Goal: Transaction & Acquisition: Purchase product/service

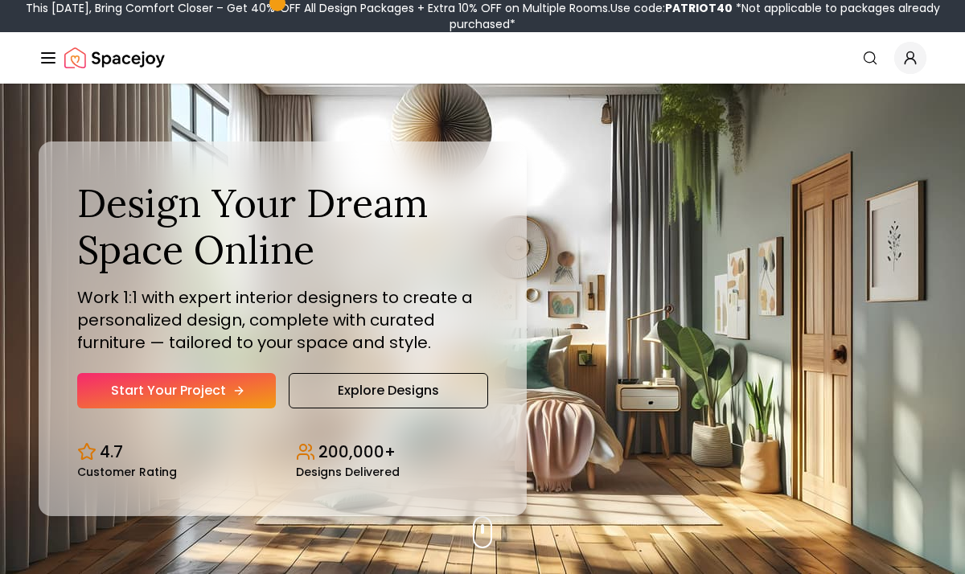
click at [215, 402] on link "Start Your Project" at bounding box center [176, 390] width 199 height 35
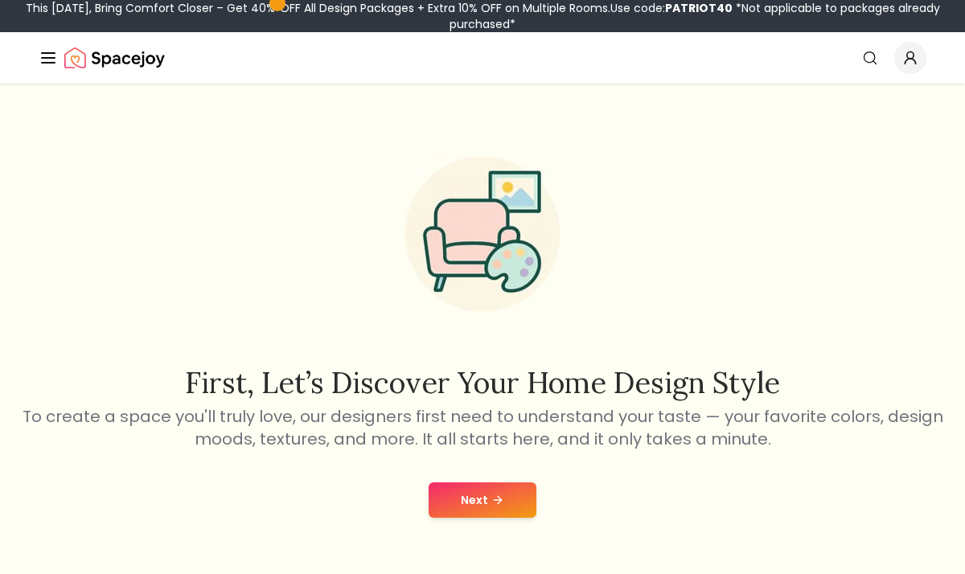
click at [473, 484] on button "Next" at bounding box center [483, 500] width 108 height 35
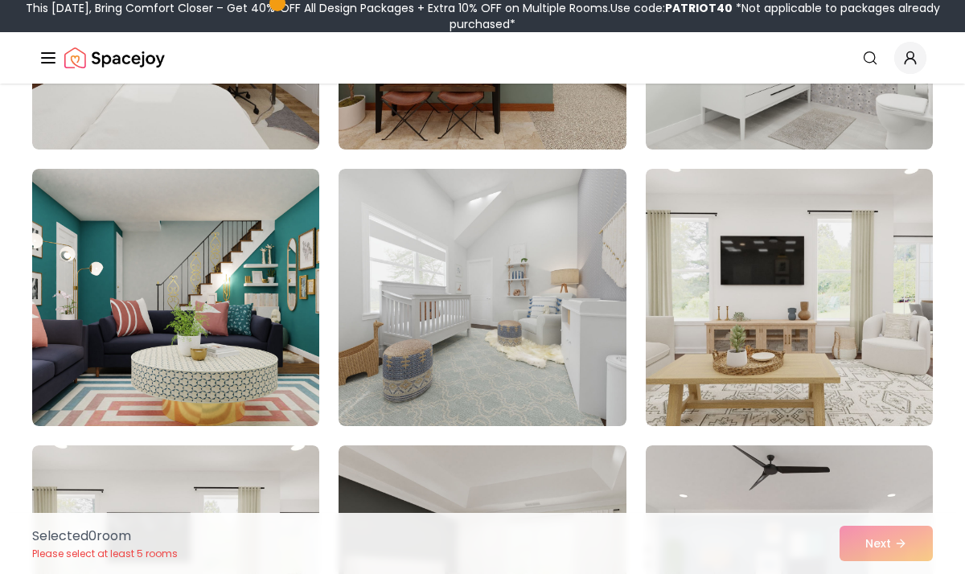
scroll to position [1160, 0]
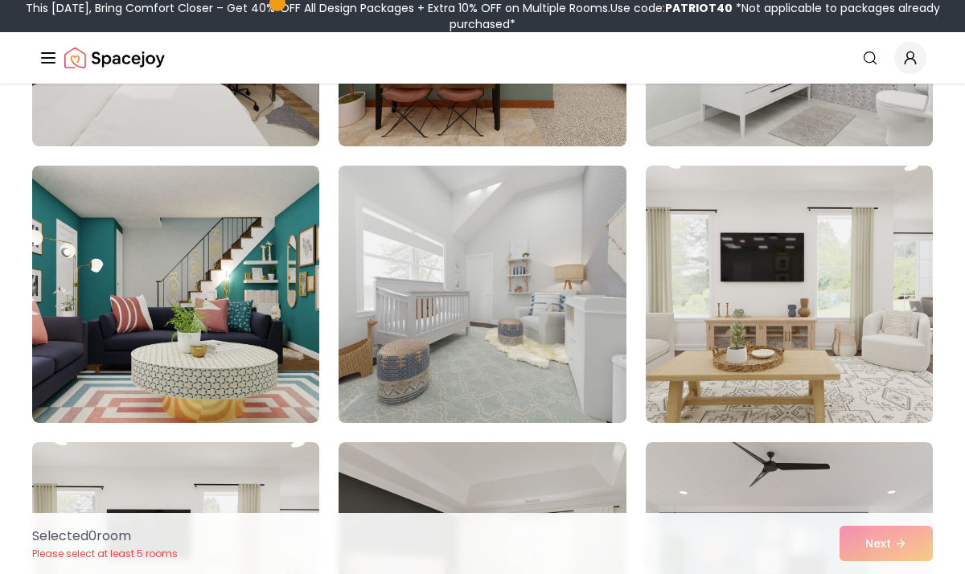
click at [548, 324] on img at bounding box center [482, 294] width 302 height 270
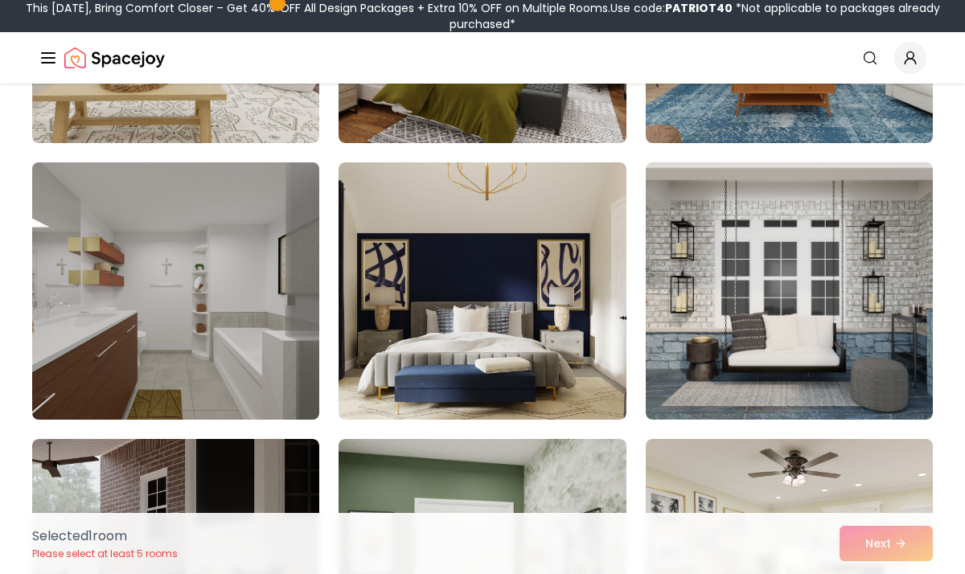
scroll to position [1766, 0]
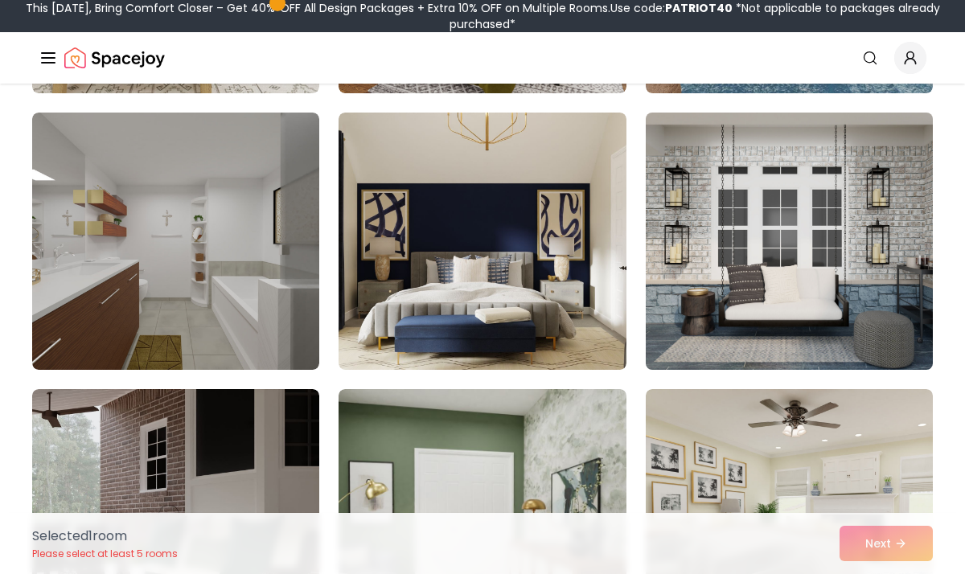
click at [748, 280] on img at bounding box center [790, 241] width 302 height 270
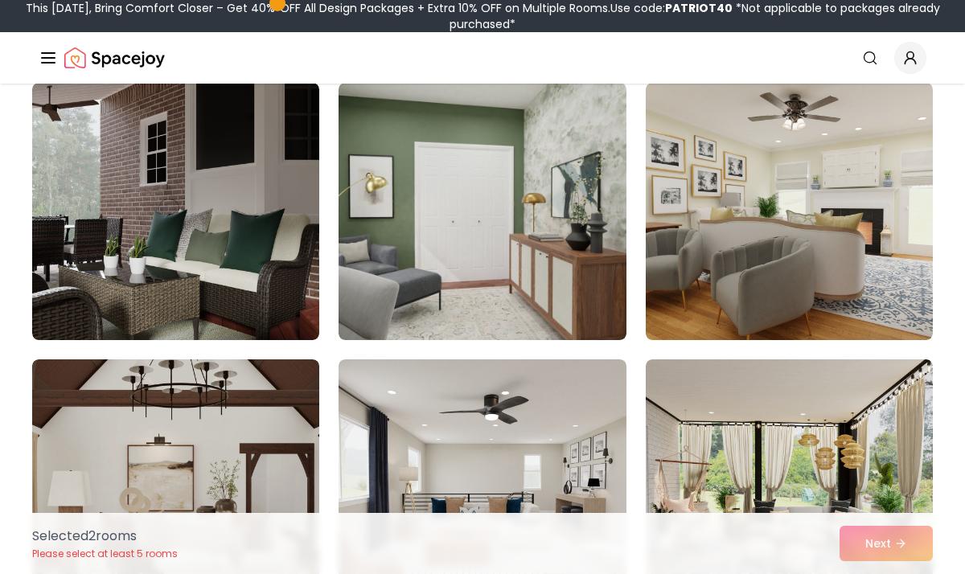
scroll to position [2075, 0]
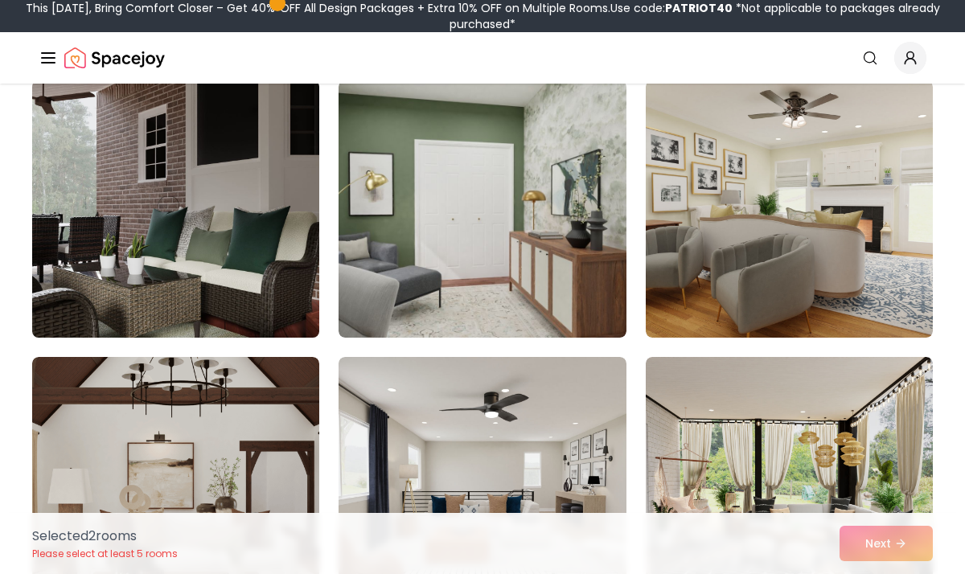
click at [234, 264] on img at bounding box center [176, 209] width 302 height 270
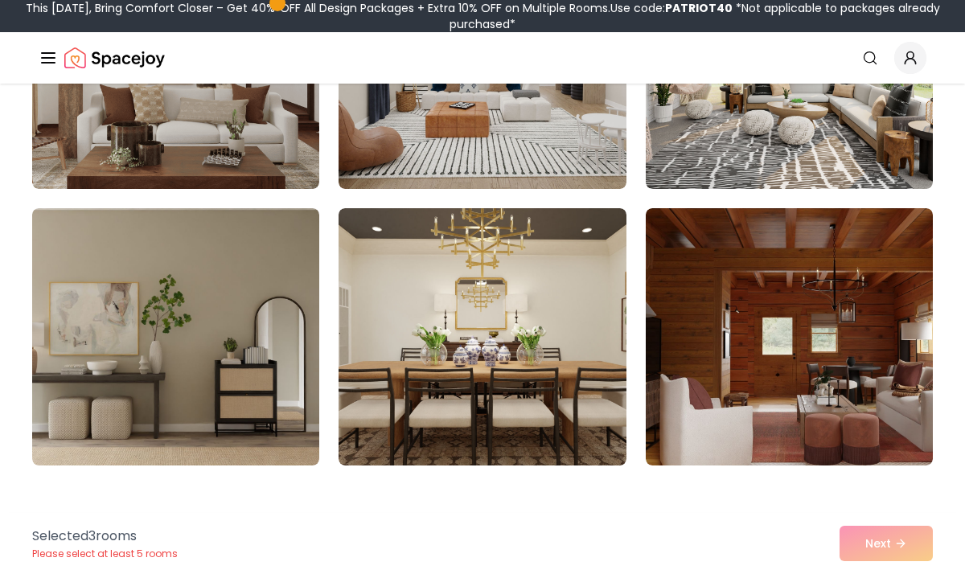
scroll to position [2560, 0]
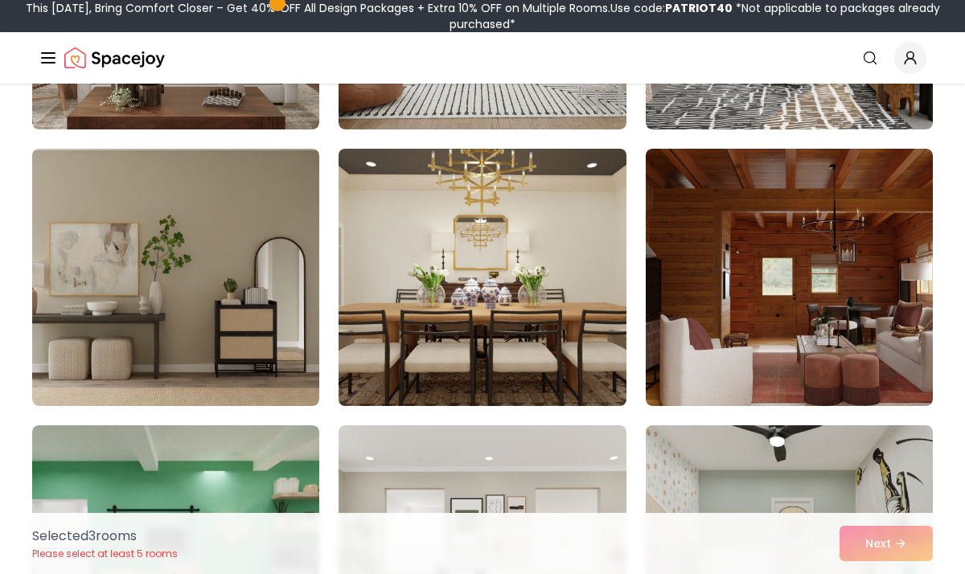
click at [429, 307] on img at bounding box center [482, 277] width 302 height 270
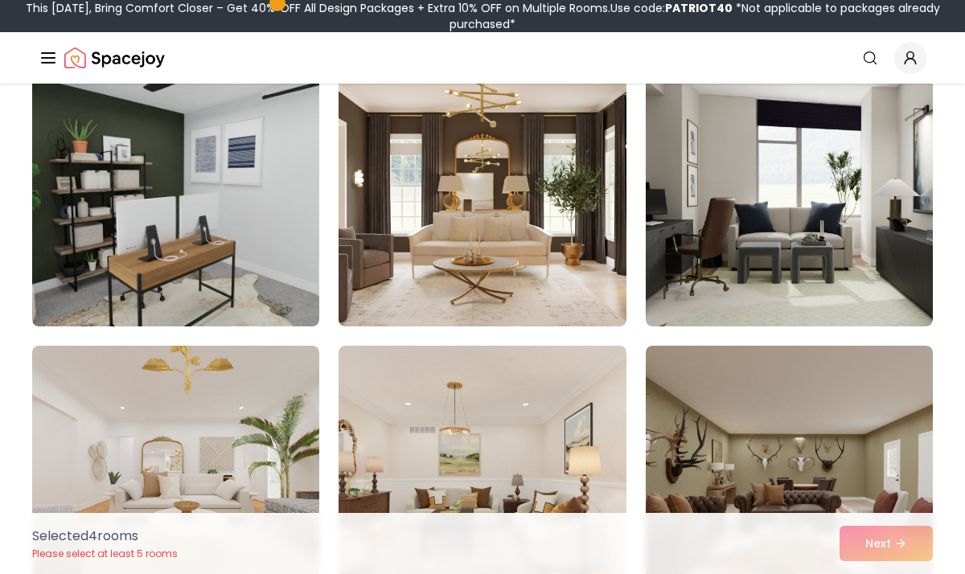
scroll to position [3752, 0]
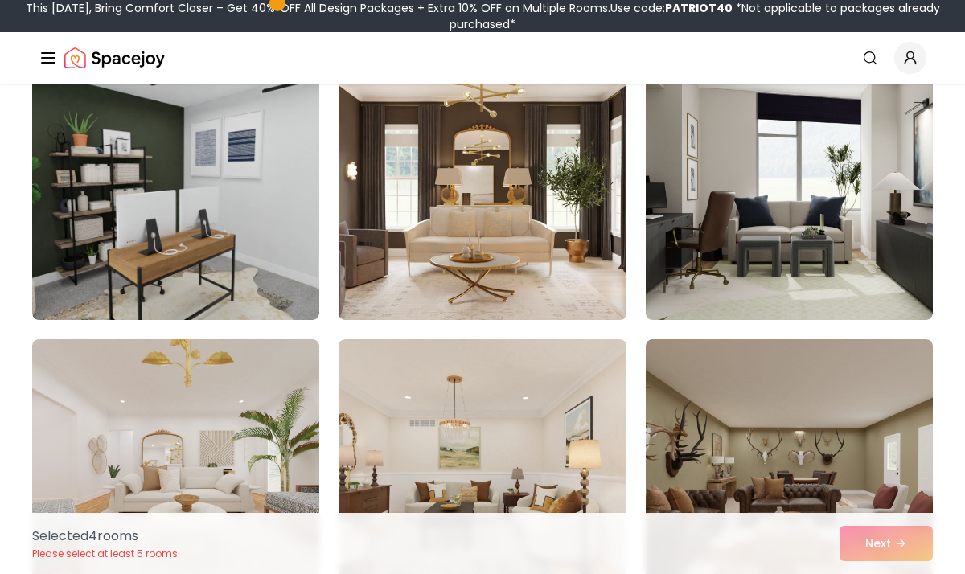
click at [487, 265] on img at bounding box center [482, 191] width 302 height 270
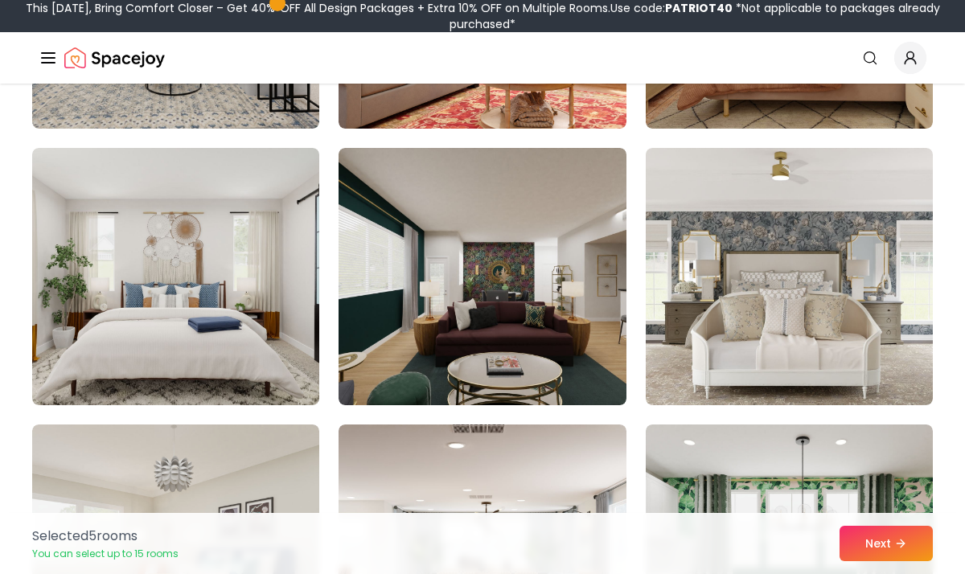
scroll to position [4499, 0]
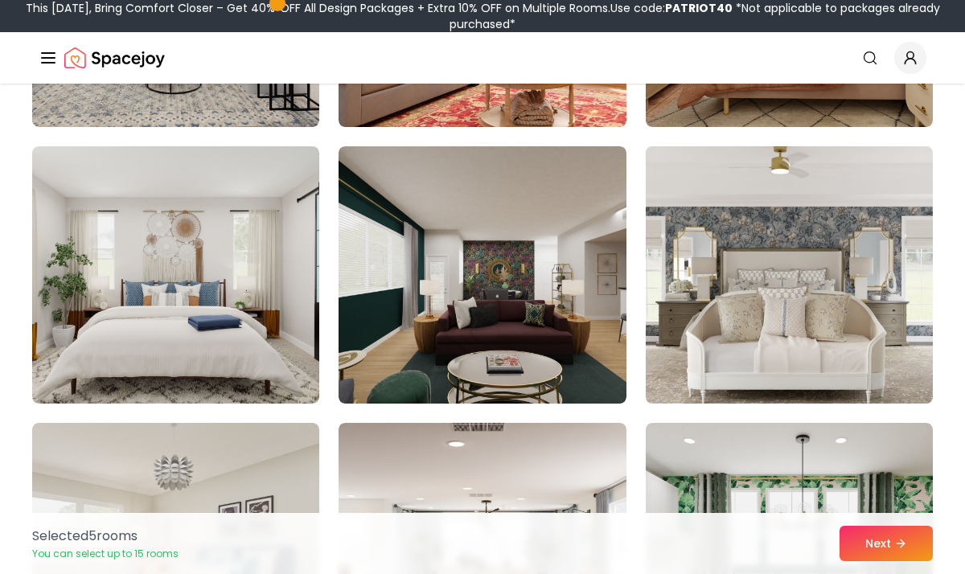
click at [773, 302] on img at bounding box center [790, 275] width 302 height 270
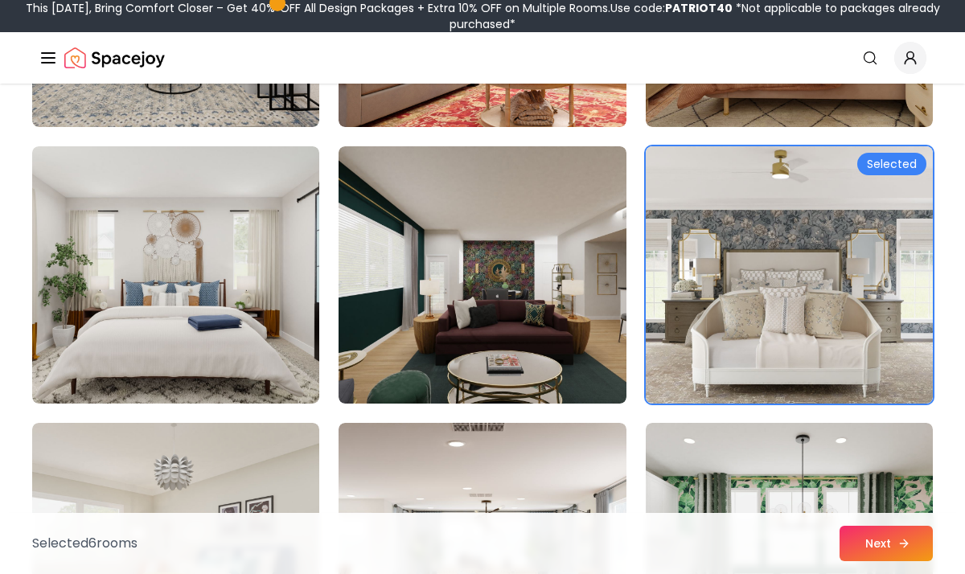
click at [913, 546] on button "Next" at bounding box center [886, 543] width 93 height 35
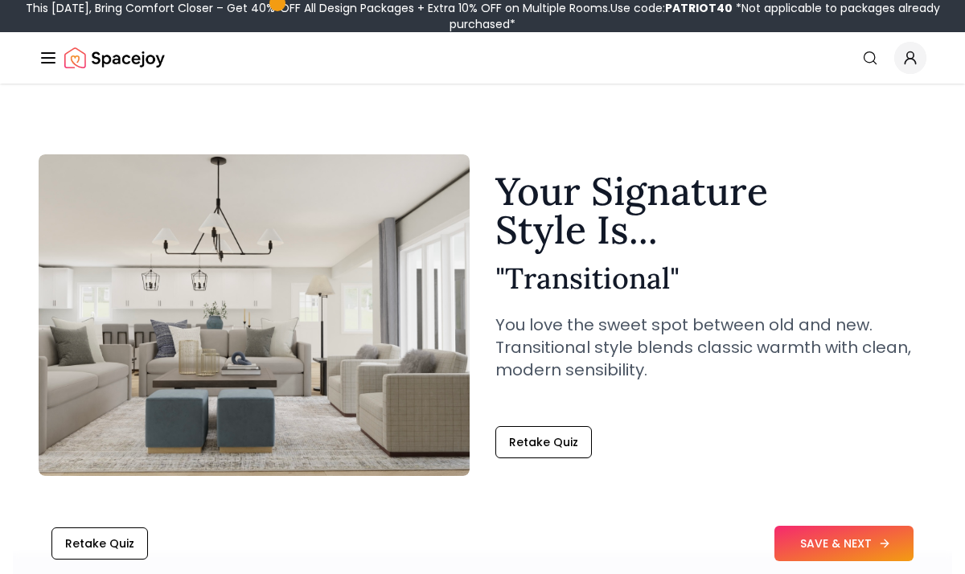
click at [847, 550] on button "SAVE & NEXT" at bounding box center [843, 543] width 139 height 35
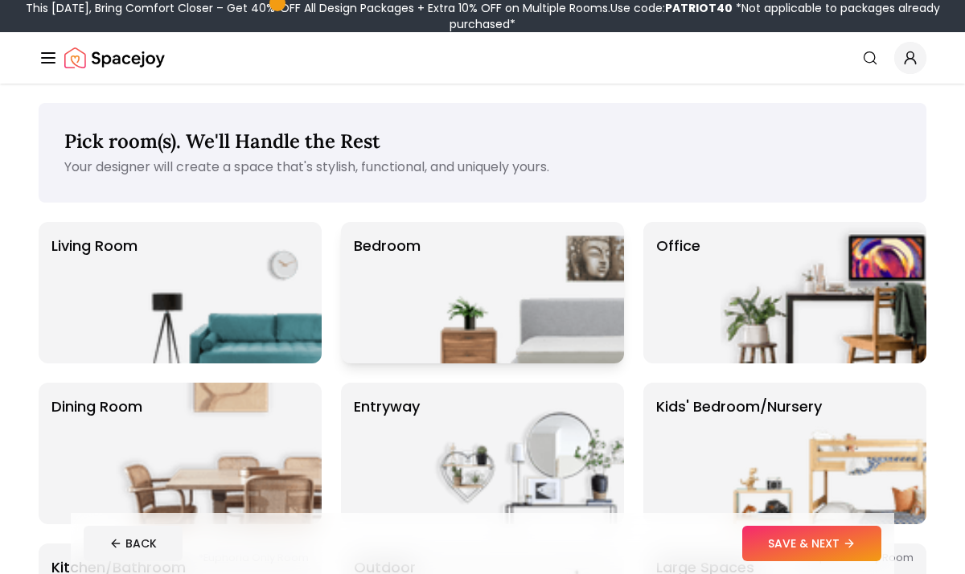
click at [441, 273] on img at bounding box center [521, 293] width 206 height 142
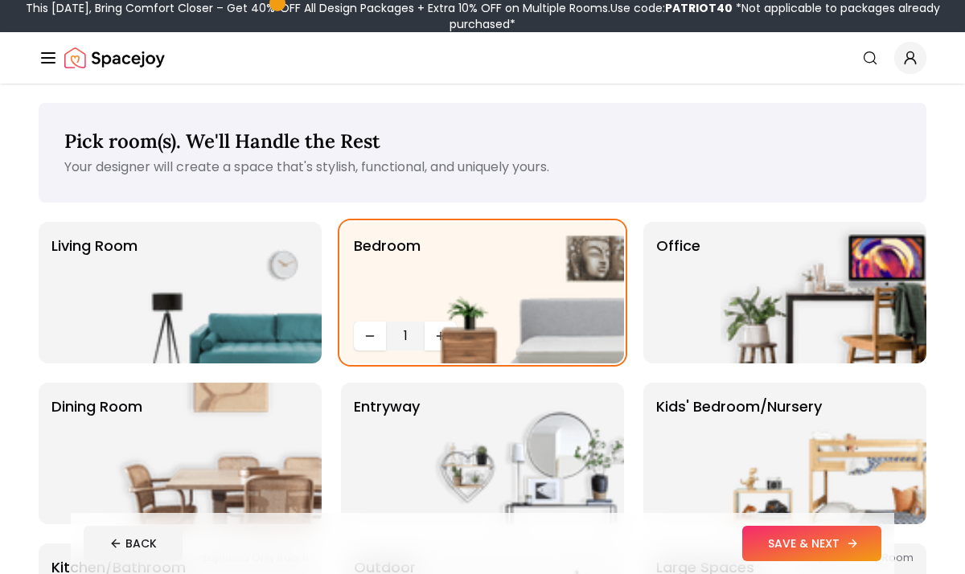
click at [851, 552] on button "SAVE & NEXT" at bounding box center [811, 543] width 139 height 35
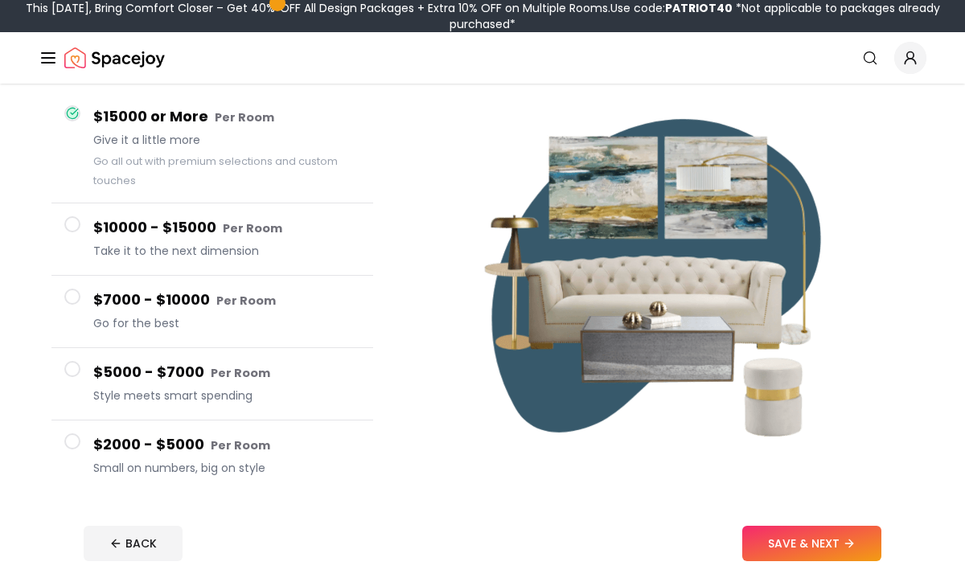
scroll to position [131, 0]
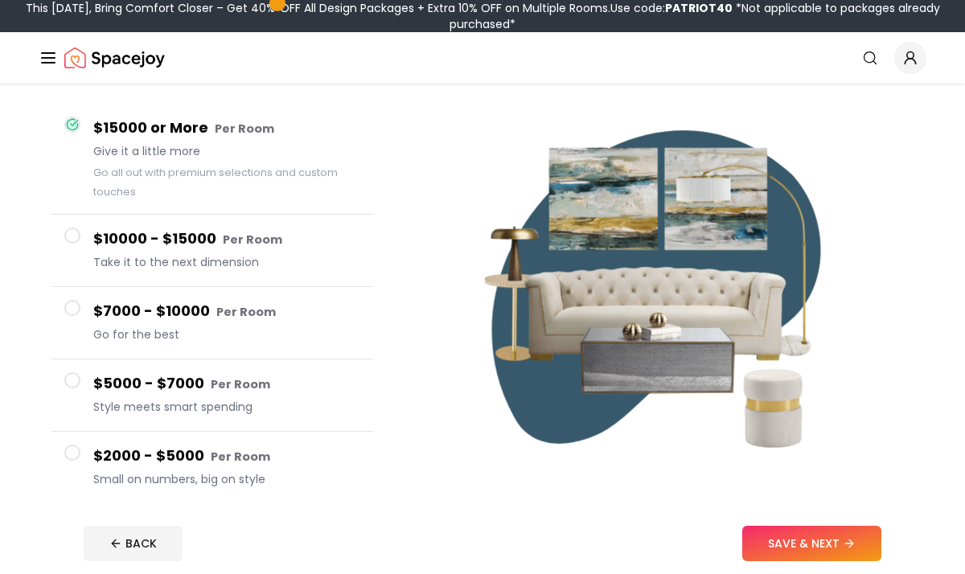
click at [75, 454] on span at bounding box center [72, 453] width 16 height 16
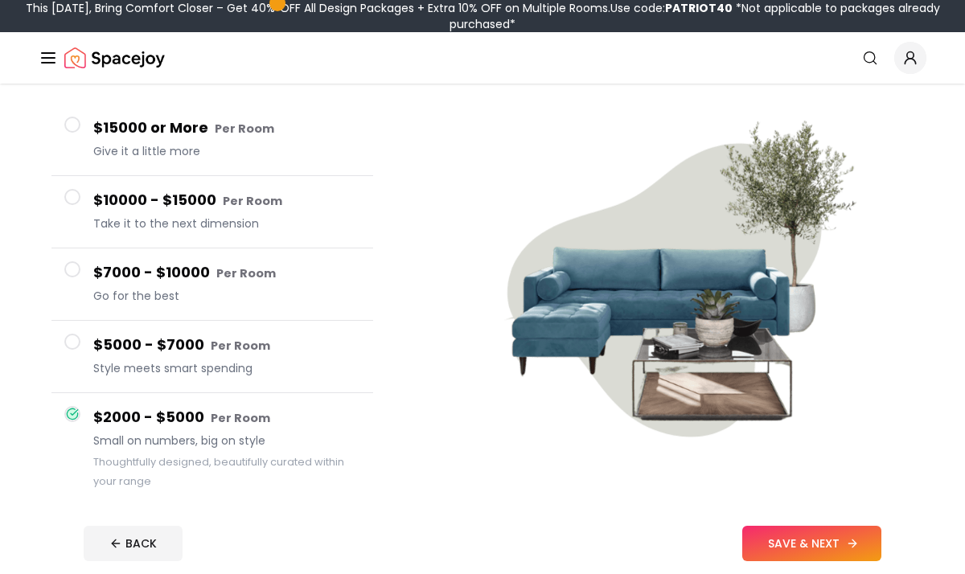
click at [835, 545] on button "SAVE & NEXT" at bounding box center [811, 543] width 139 height 35
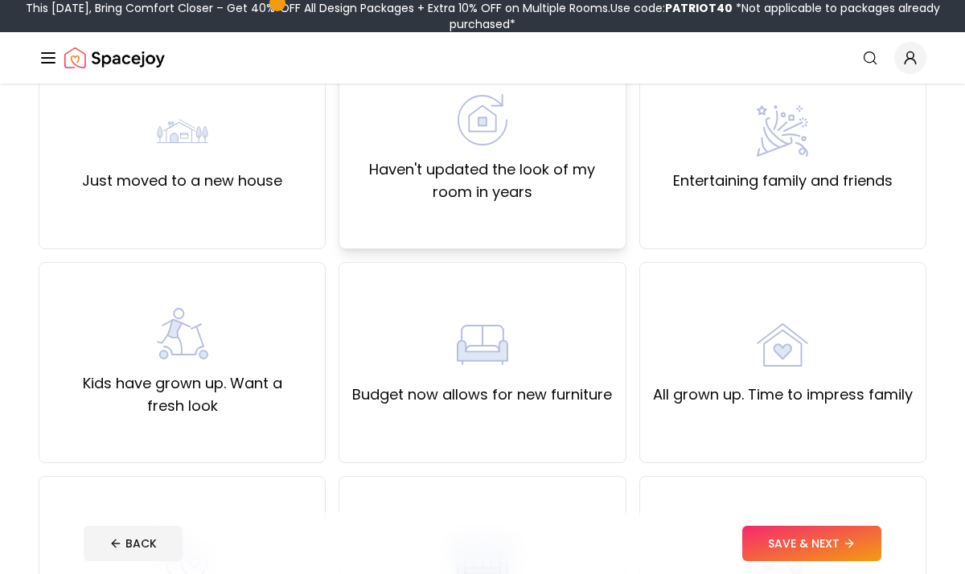
scroll to position [173, 0]
click at [533, 137] on div "Haven't updated the look of my room in years" at bounding box center [482, 149] width 260 height 109
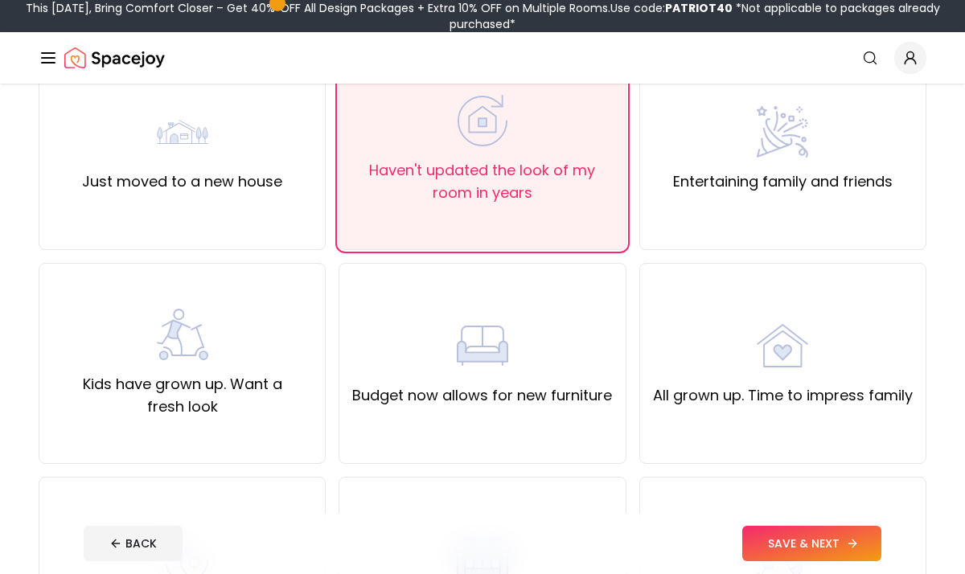
click at [802, 552] on button "SAVE & NEXT" at bounding box center [811, 543] width 139 height 35
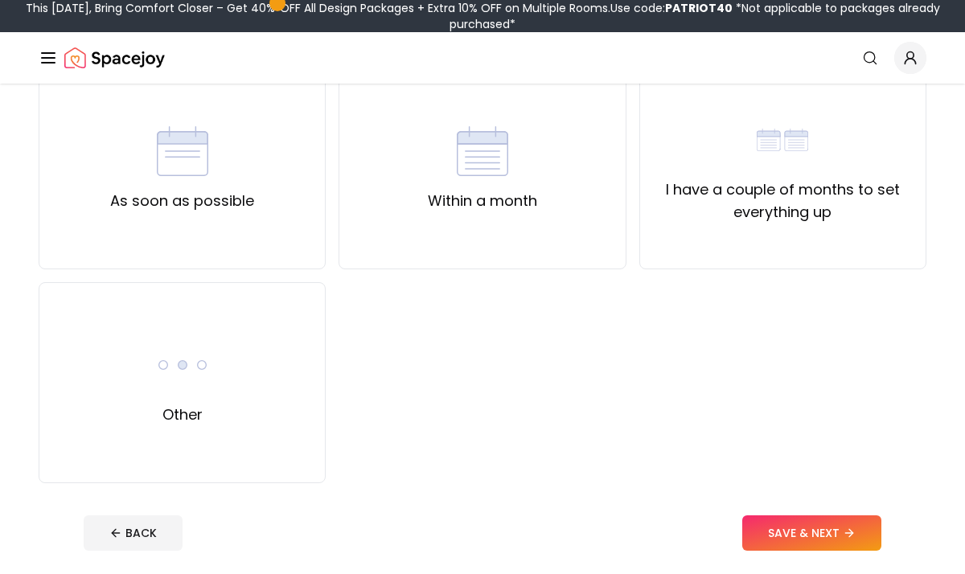
scroll to position [160, 0]
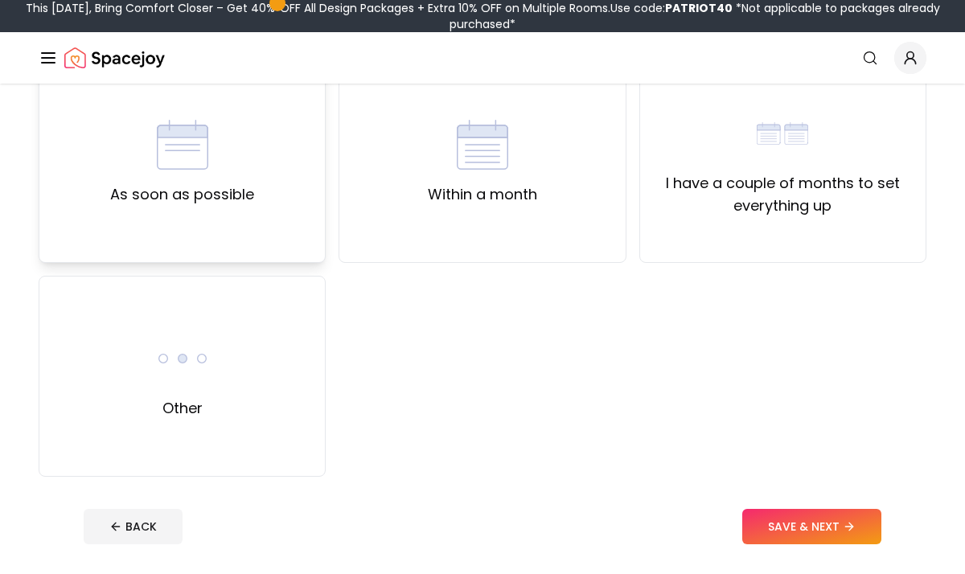
click at [187, 178] on div "As soon as possible" at bounding box center [182, 162] width 144 height 87
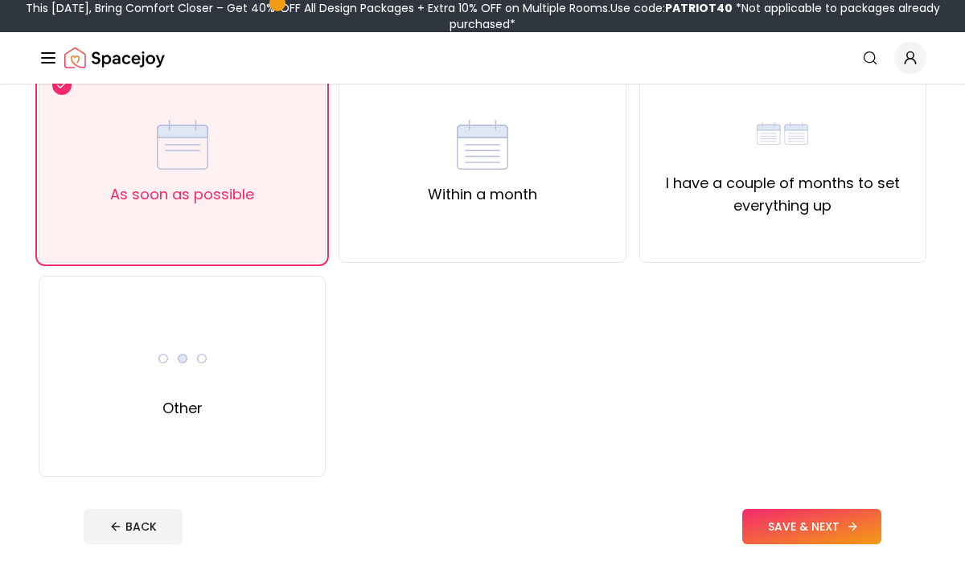
click at [775, 520] on button "SAVE & NEXT" at bounding box center [811, 526] width 139 height 35
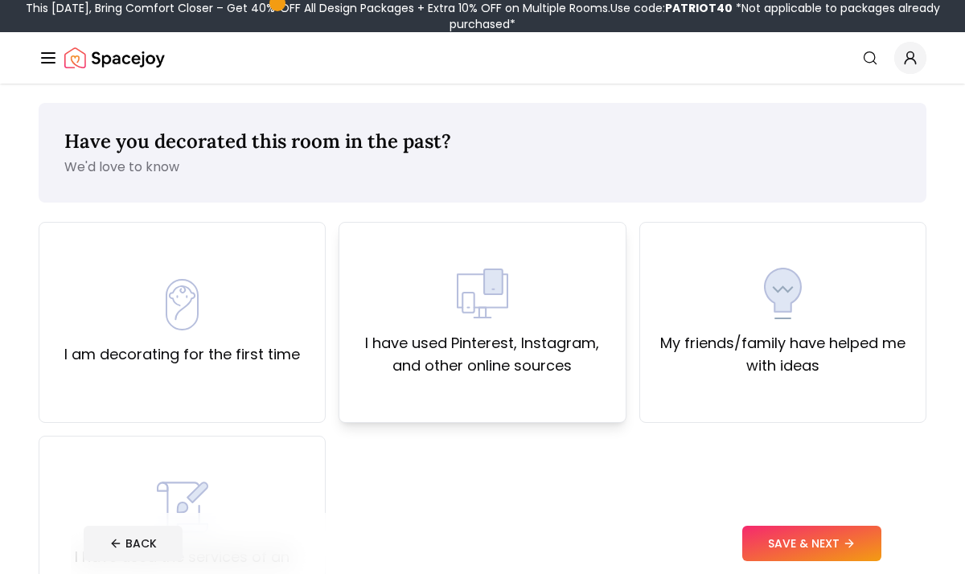
click at [499, 331] on div "I have used Pinterest, Instagram, and other online sources" at bounding box center [482, 322] width 260 height 109
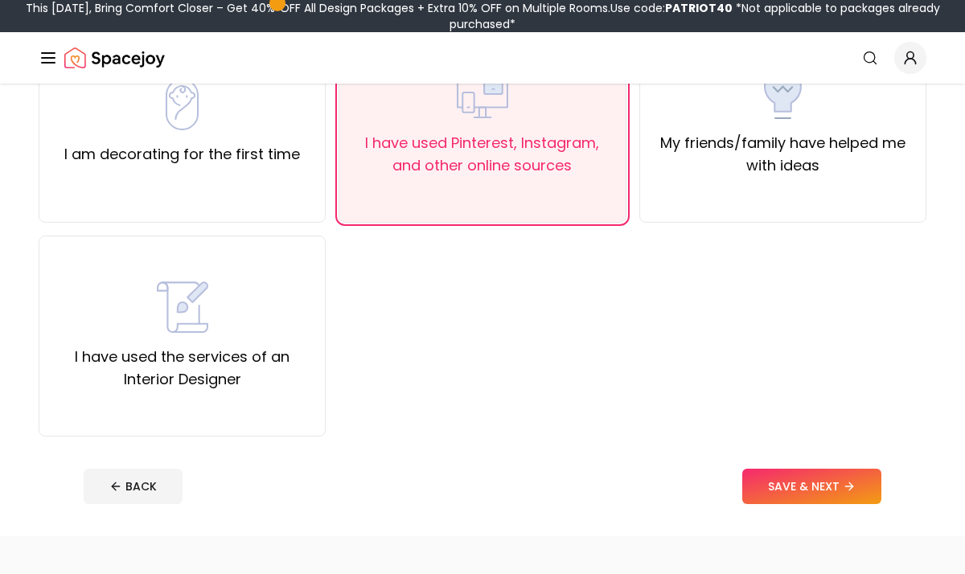
scroll to position [206, 0]
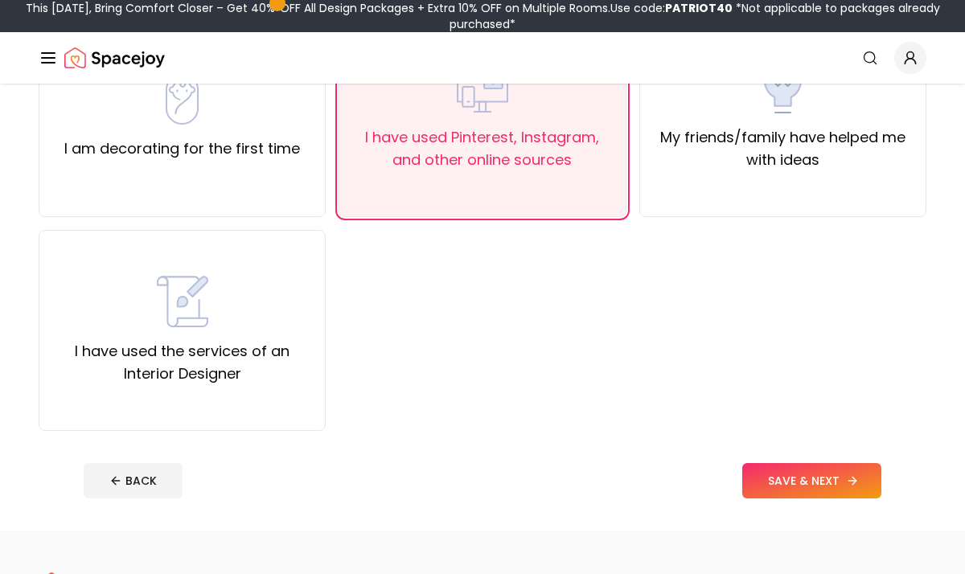
click at [791, 476] on button "SAVE & NEXT" at bounding box center [811, 480] width 139 height 35
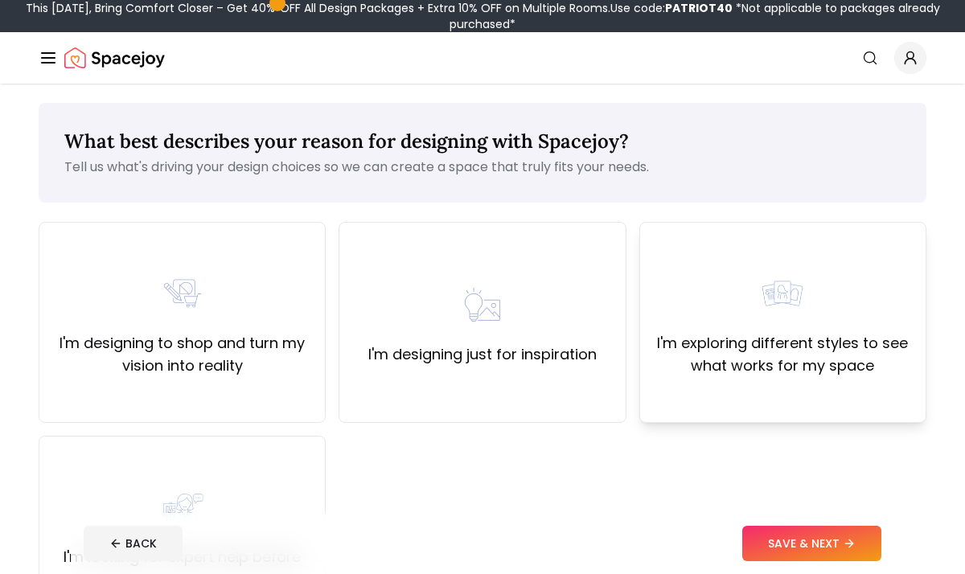
click at [699, 401] on div "I'm exploring different styles to see what works for my space" at bounding box center [782, 322] width 287 height 201
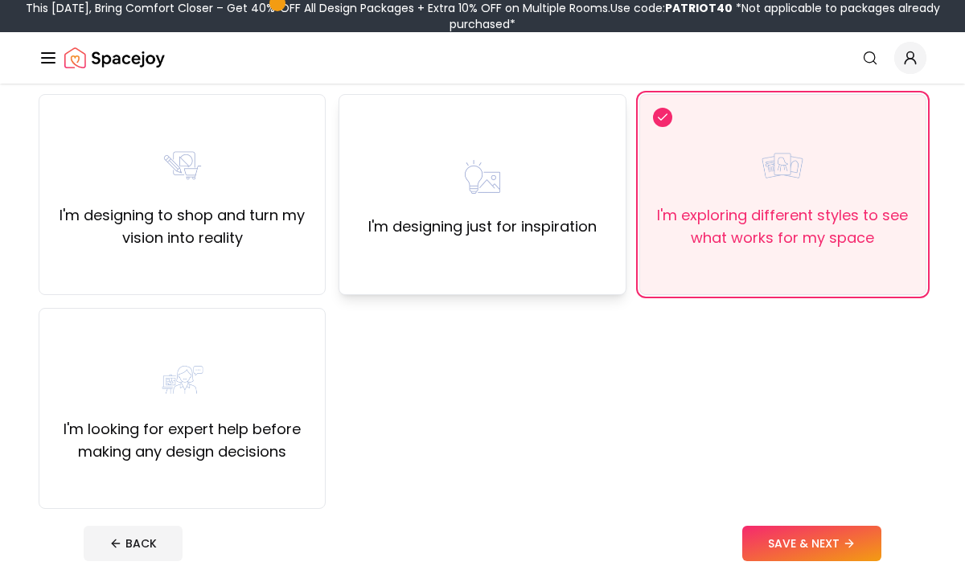
scroll to position [129, 0]
click at [540, 228] on label "I'm designing just for inspiration" at bounding box center [482, 226] width 228 height 23
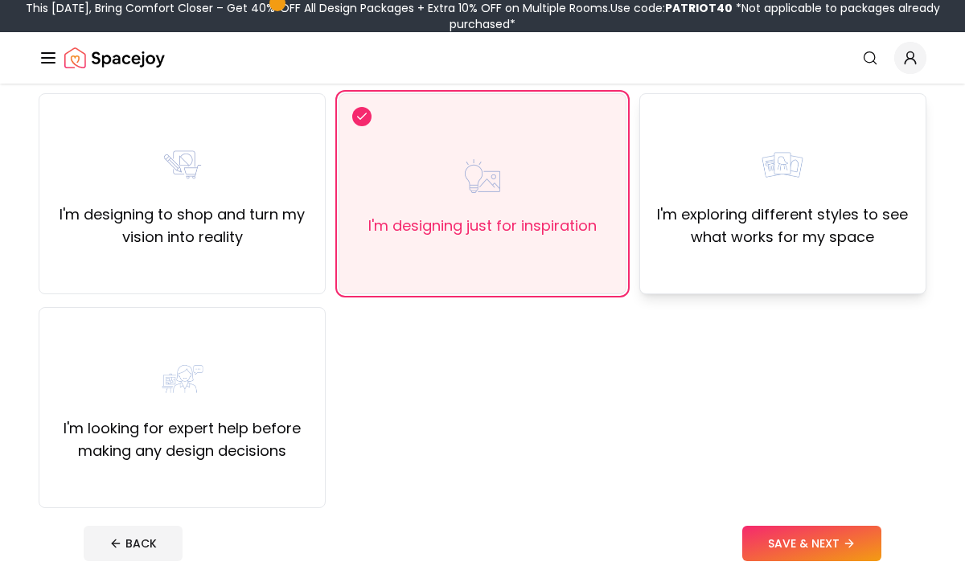
click at [702, 264] on div "I'm exploring different styles to see what works for my space" at bounding box center [782, 193] width 287 height 201
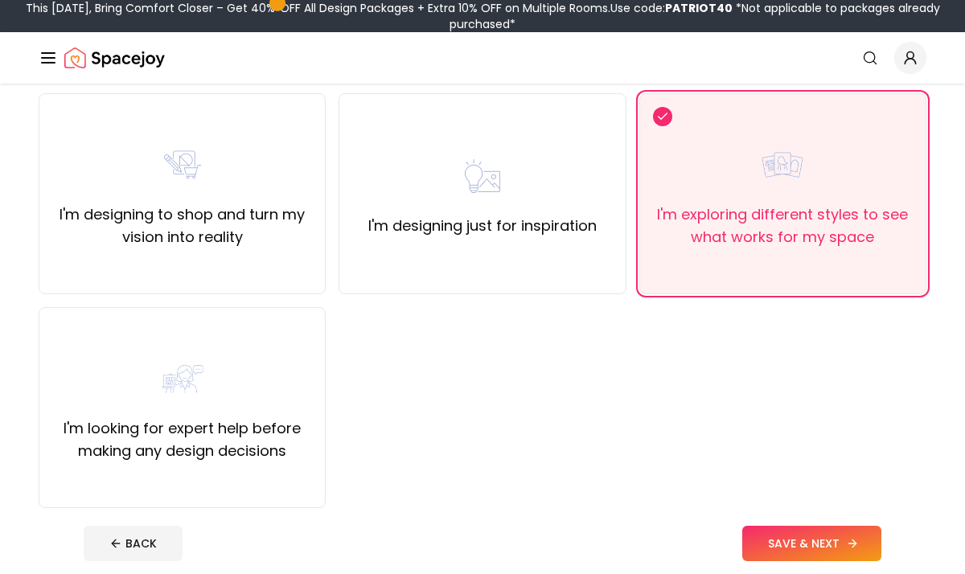
click at [814, 543] on button "SAVE & NEXT" at bounding box center [811, 543] width 139 height 35
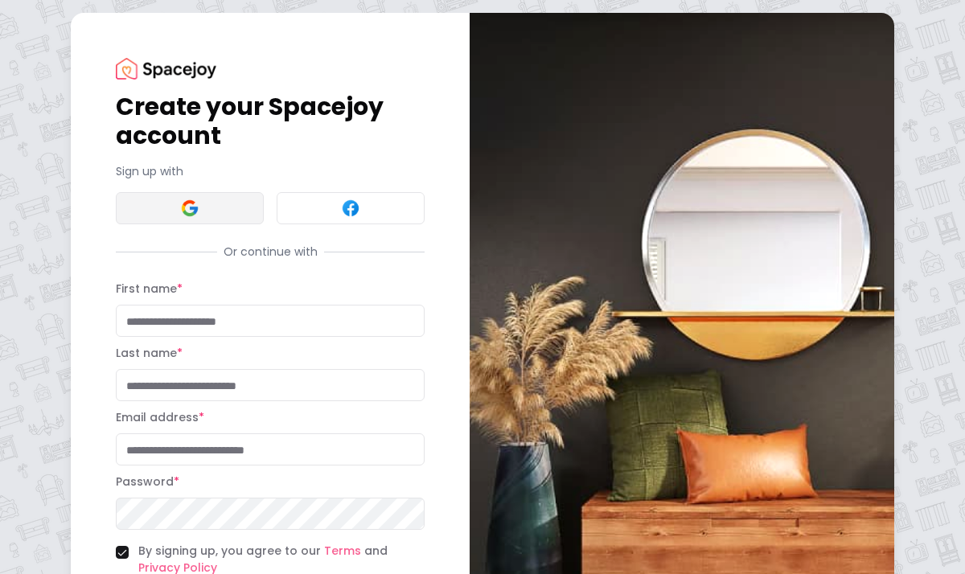
click at [202, 208] on button at bounding box center [190, 208] width 148 height 32
